Goal: Find specific page/section: Find specific page/section

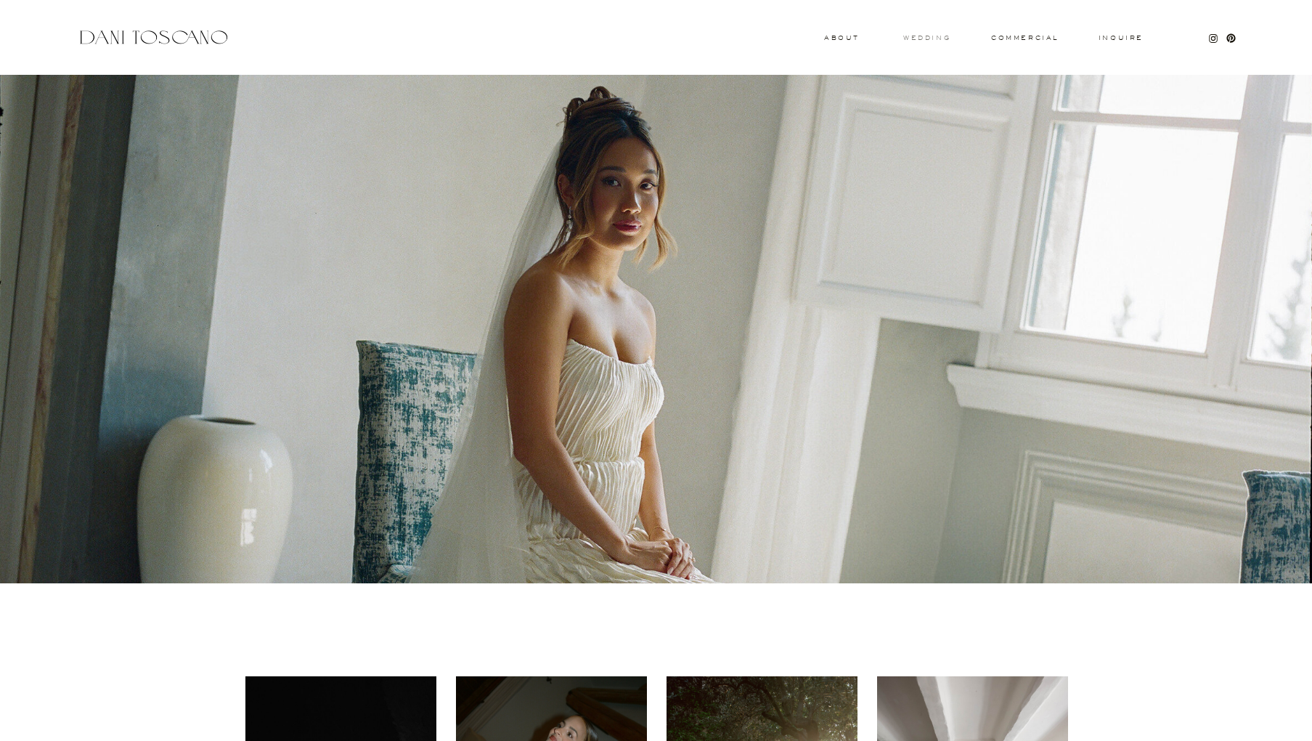
click at [918, 38] on h3 "wedding" at bounding box center [927, 37] width 47 height 5
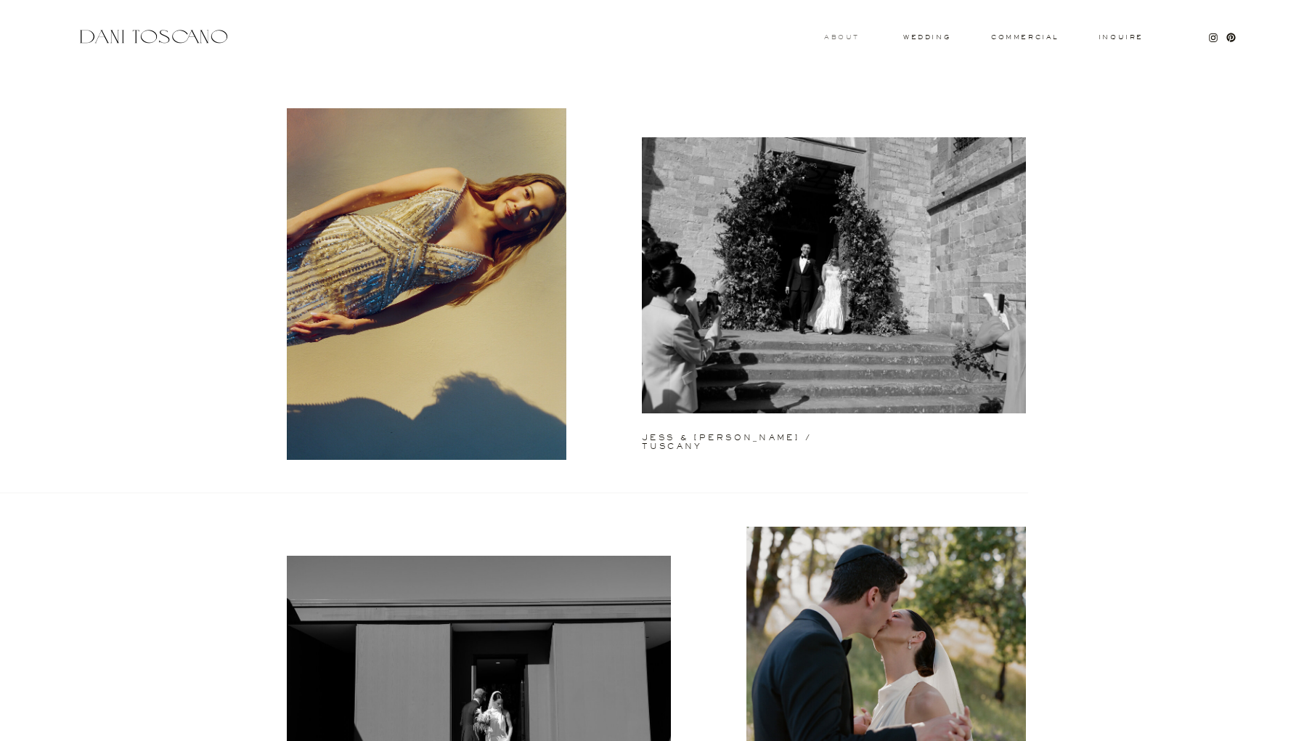
click at [847, 39] on h3 "About" at bounding box center [840, 36] width 32 height 5
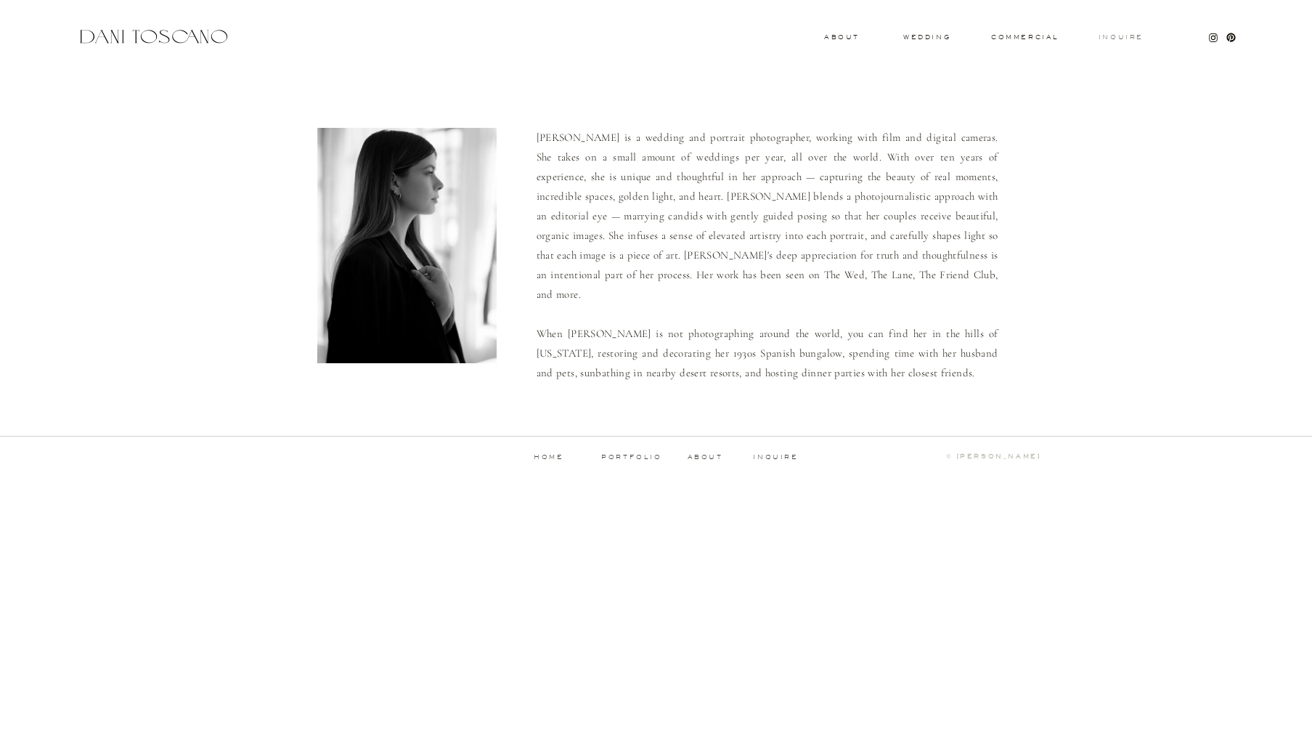
click at [1108, 37] on h3 "Inquire" at bounding box center [1121, 37] width 46 height 7
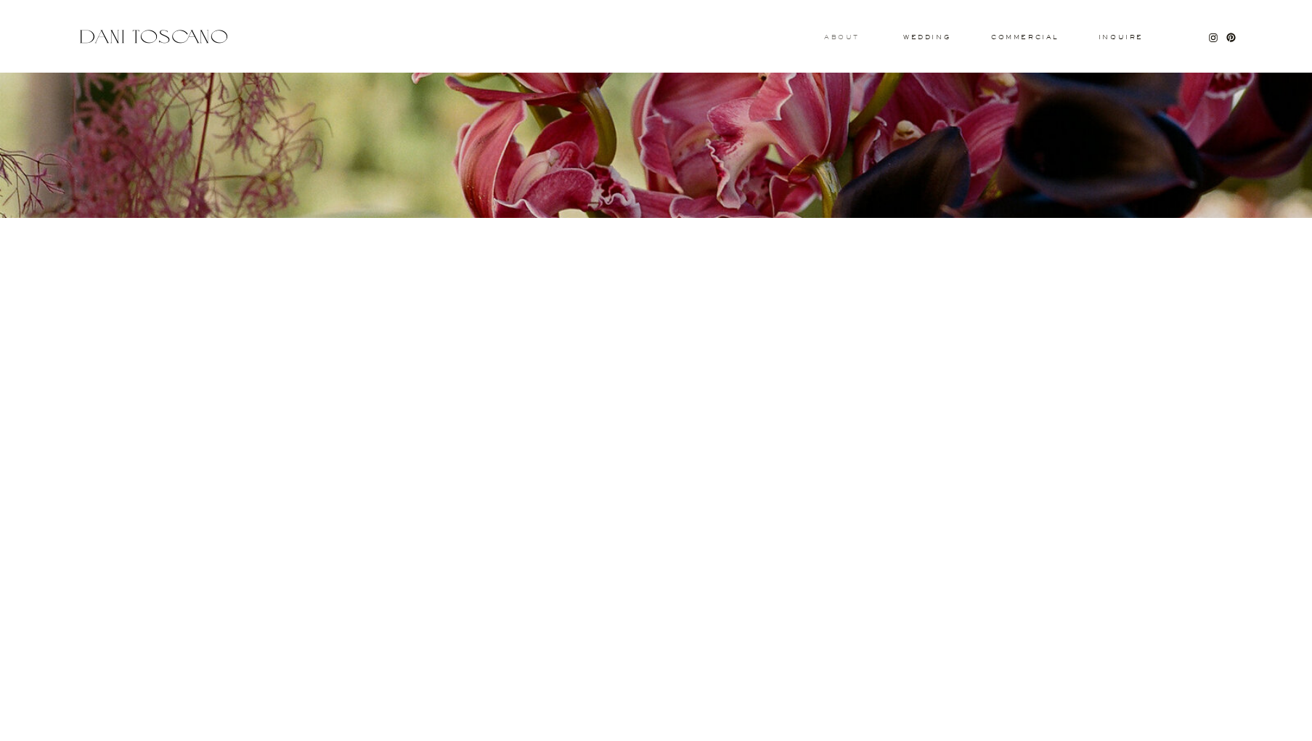
click at [849, 36] on h3 "About" at bounding box center [840, 36] width 32 height 5
